Goal: Check status: Check status

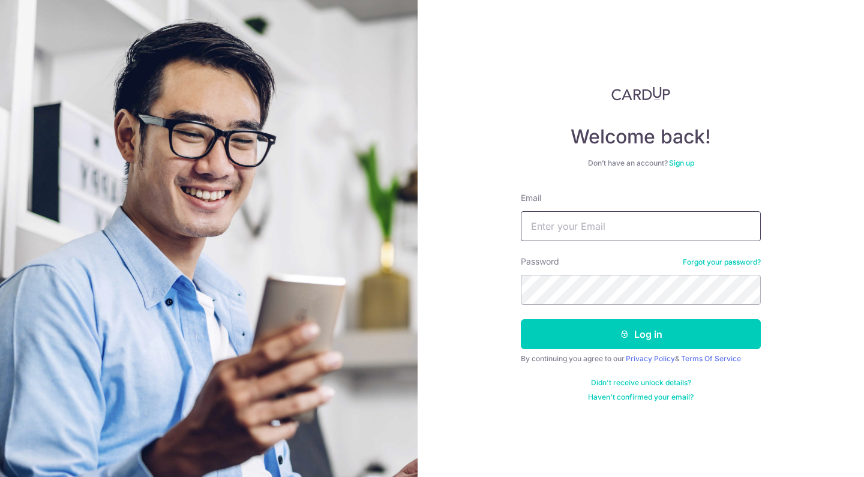
type input "[EMAIL_ADDRESS][DOMAIN_NAME]"
click at [641, 334] on button "Log in" at bounding box center [641, 334] width 240 height 30
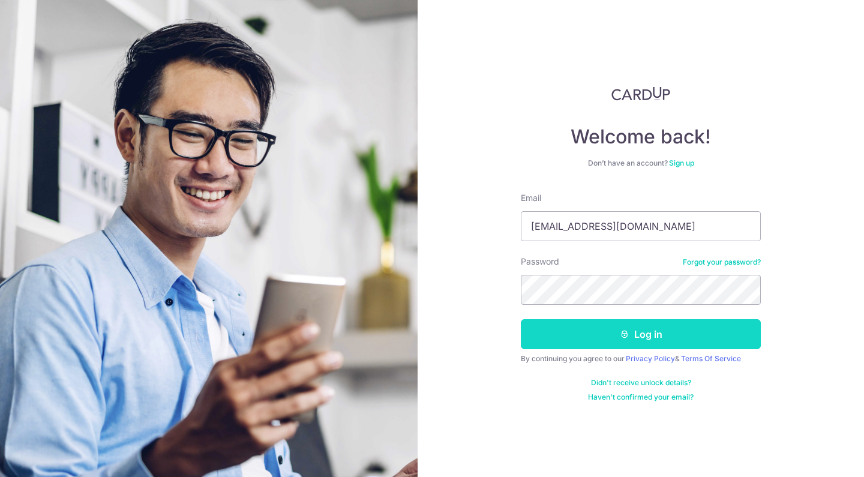
click at [637, 338] on button "Log in" at bounding box center [641, 334] width 240 height 30
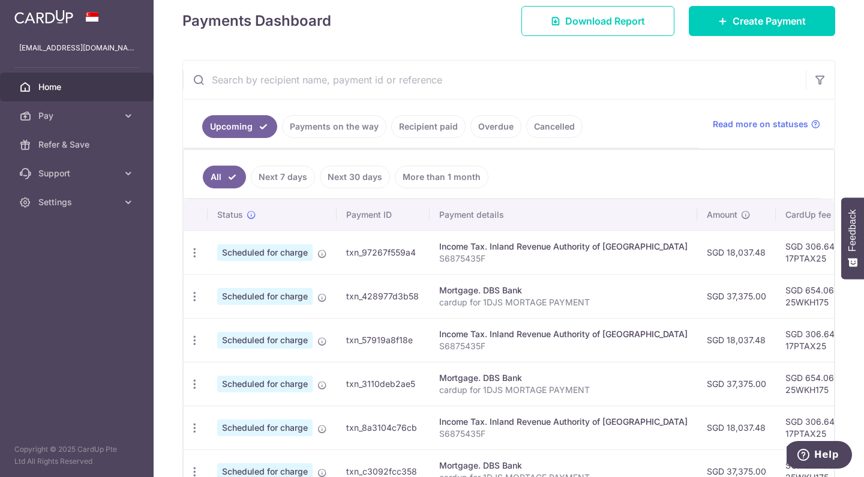
scroll to position [170, 0]
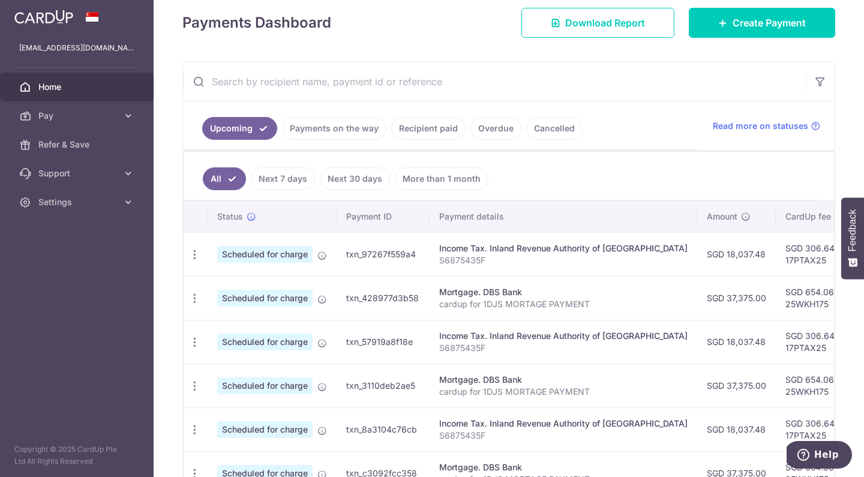
click at [352, 132] on link "Payments on the way" at bounding box center [334, 128] width 104 height 23
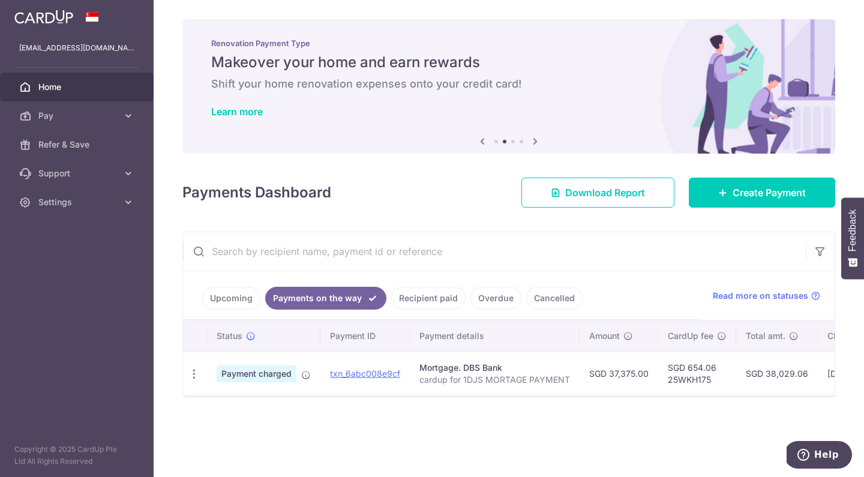
scroll to position [0, 0]
